Goal: Transaction & Acquisition: Purchase product/service

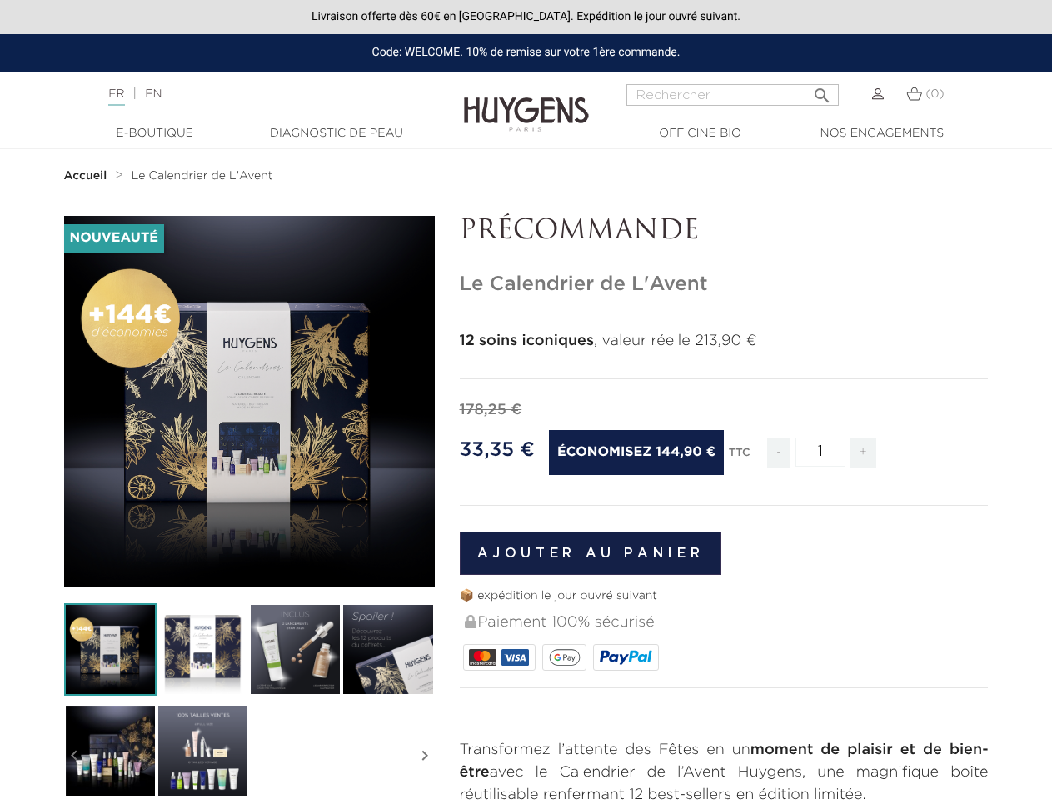
click at [526, 400] on div "178,25 €" at bounding box center [724, 410] width 529 height 22
click at [732, 95] on input "Rechercher" at bounding box center [733, 95] width 212 height 22
click at [110, 649] on img at bounding box center [110, 649] width 92 height 92
click at [202, 649] on img at bounding box center [203, 649] width 92 height 92
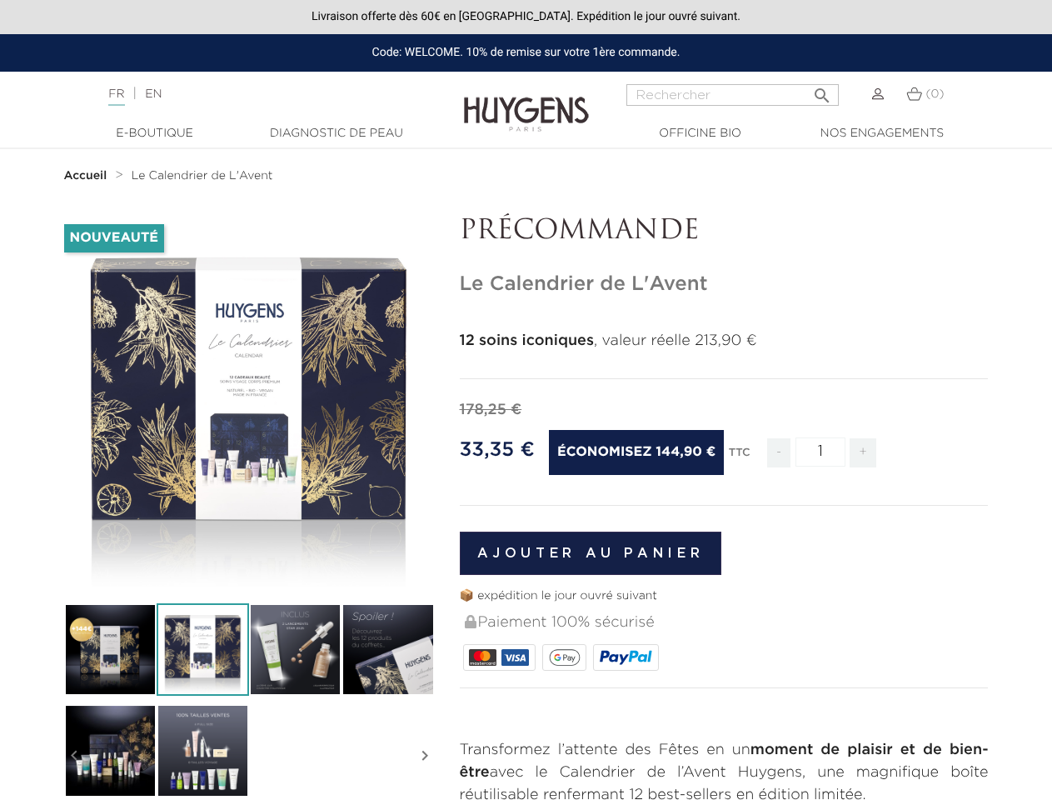
click at [295, 649] on div "-144,90 € Nouveauté   " at bounding box center [527, 738] width 950 height 1044
click at [387, 649] on div "-144,90 € Nouveauté   " at bounding box center [527, 738] width 950 height 1044
click at [110, 750] on div "-144,90 € Nouveauté   " at bounding box center [527, 738] width 950 height 1044
click at [202, 750] on div "-144,90 € Nouveauté   " at bounding box center [527, 738] width 950 height 1044
click at [74, 756] on div "-144,90 € Nouveauté   " at bounding box center [527, 738] width 950 height 1044
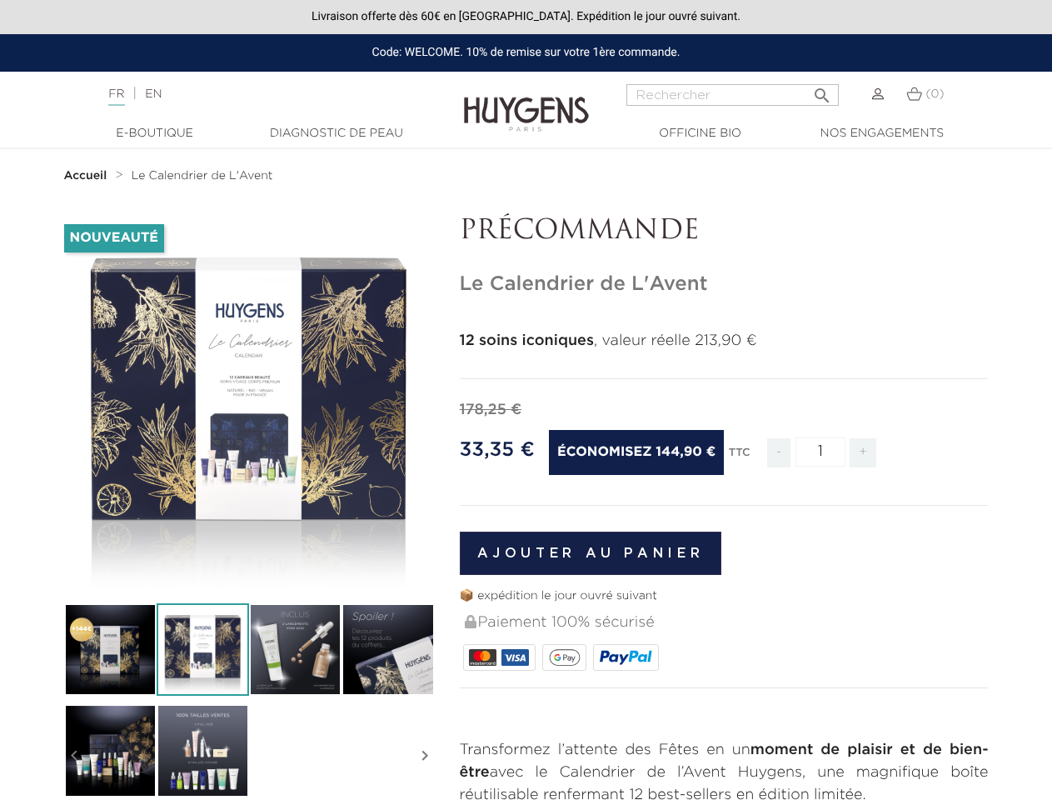
click at [425, 756] on div "-144,90 € Nouveauté   " at bounding box center [527, 738] width 950 height 1044
